Goal: Transaction & Acquisition: Book appointment/travel/reservation

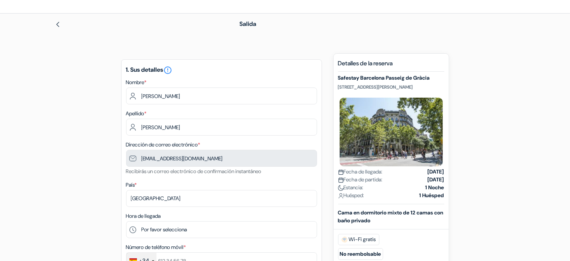
scroll to position [38, 0]
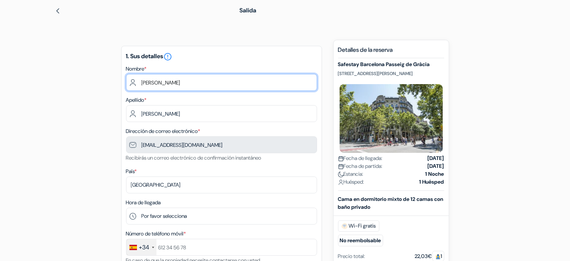
click at [156, 78] on input "[PERSON_NAME]" at bounding box center [221, 82] width 191 height 17
type input "[PERSON_NAME]"
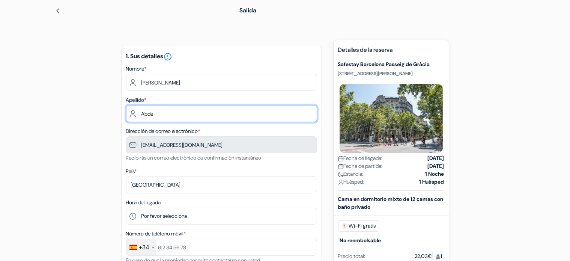
type input "[PERSON_NAME]"
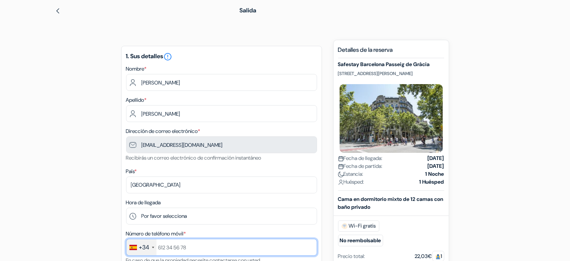
type input "682665826"
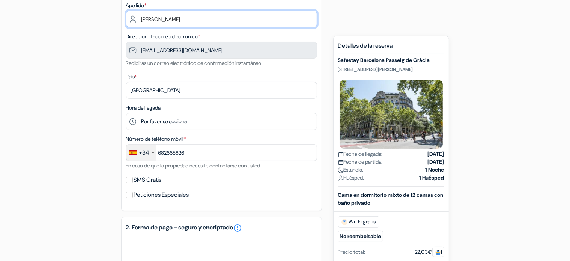
scroll to position [150, 0]
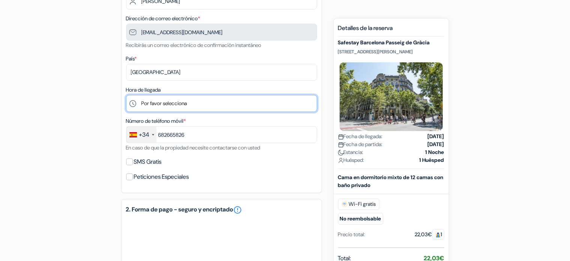
click at [191, 103] on select "Por favor selecciona 1:00 2:00 3:00 4:00 5:00 6:00 7:00 8:00 9:00 10:00 11:00 1…" at bounding box center [221, 103] width 191 height 17
select select "12"
click at [126, 95] on select "Por favor selecciona 1:00 2:00 3:00 4:00 5:00 6:00 7:00 8:00 9:00 10:00 11:00 1…" at bounding box center [221, 103] width 191 height 17
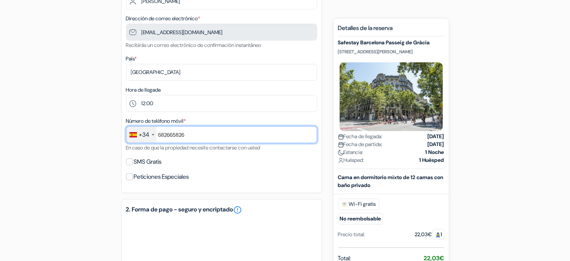
click at [189, 132] on input "682665826" at bounding box center [221, 134] width 191 height 17
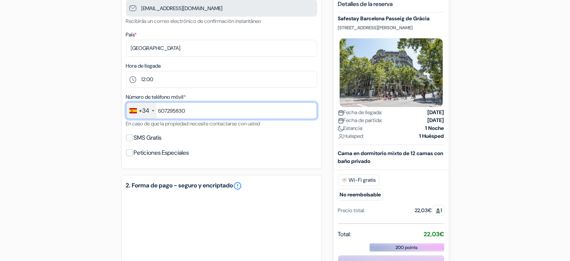
scroll to position [188, 0]
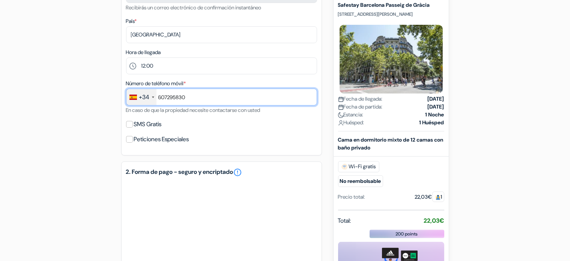
type input "607295830"
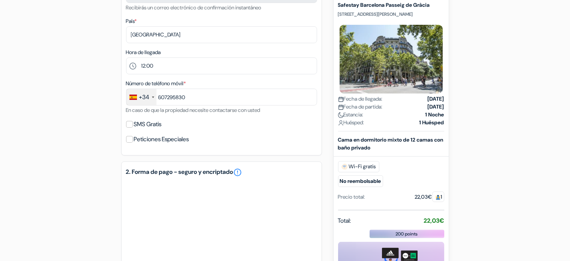
click at [133, 124] on div "SMS Gratis" at bounding box center [221, 124] width 191 height 11
click at [132, 125] on input "SMS Gratis" at bounding box center [129, 124] width 7 height 7
checkbox input "true"
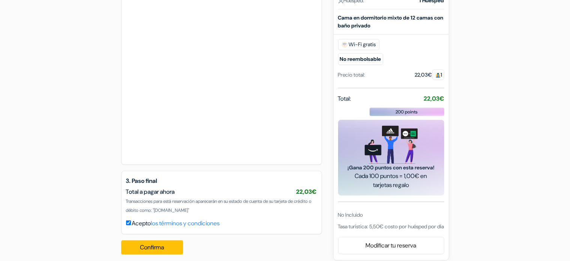
scroll to position [453, 0]
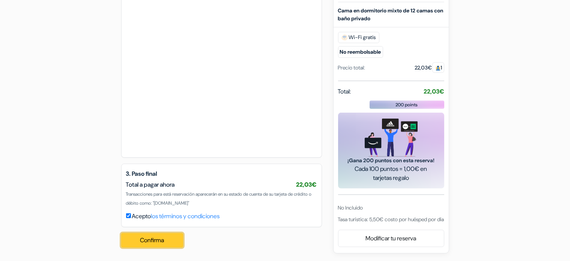
click at [160, 241] on button "Confirma Loading..." at bounding box center [152, 240] width 62 height 14
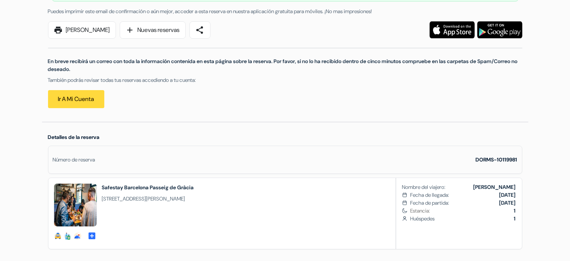
scroll to position [150, 0]
